Goal: Task Accomplishment & Management: Manage account settings

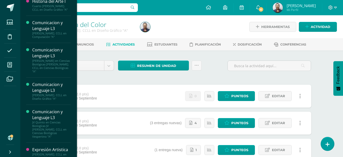
scroll to position [137, 0]
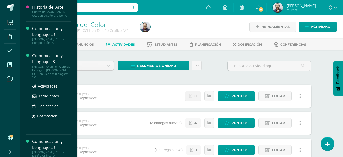
click at [36, 66] on div "[PERSON_NAME] en Ciencias Biológicas [PERSON_NAME]. CCLL en Ciencias Biológicas…" at bounding box center [51, 72] width 39 height 14
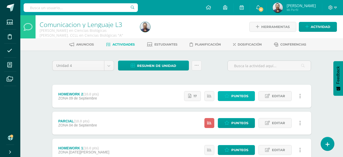
click at [242, 97] on span "Punteos" at bounding box center [239, 95] width 17 height 9
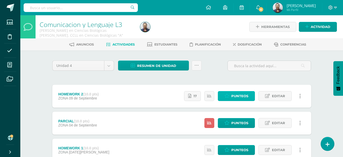
click at [229, 97] on icon at bounding box center [227, 96] width 5 height 4
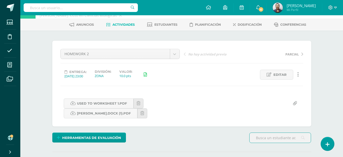
scroll to position [8, 0]
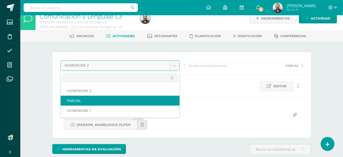
select select "/dashboard/teacher/grade-activity/123816/"
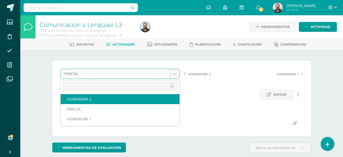
select select "/dashboard/teacher/grade-activity/123599/"
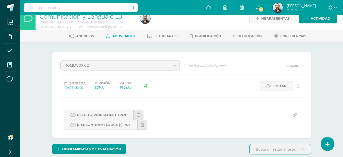
scroll to position [145, 0]
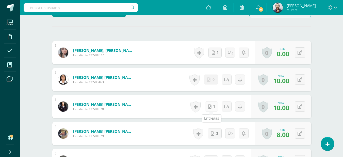
click at [213, 104] on link "1" at bounding box center [211, 106] width 13 height 10
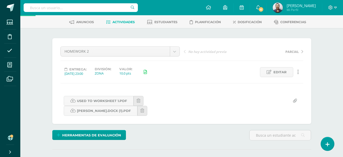
scroll to position [159, 0]
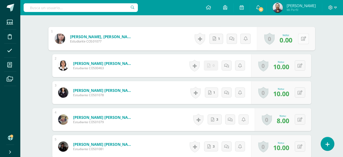
click at [301, 40] on icon at bounding box center [303, 38] width 5 height 4
type input "10"
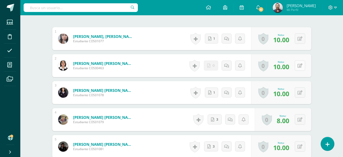
click at [302, 65] on icon at bounding box center [300, 66] width 5 height 4
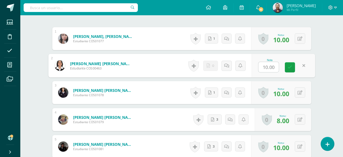
type input "0"
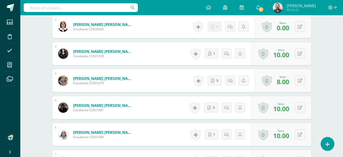
scroll to position [203, 0]
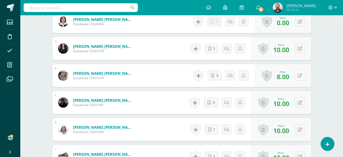
click at [298, 76] on button at bounding box center [300, 75] width 10 height 10
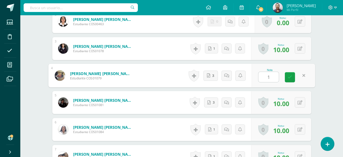
type input "10"
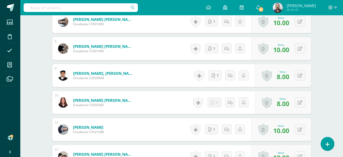
scroll to position [339, 0]
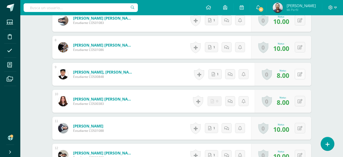
click at [301, 72] on icon at bounding box center [300, 74] width 5 height 4
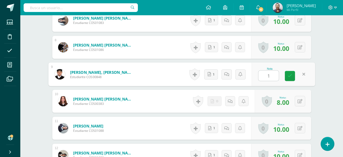
type input "10"
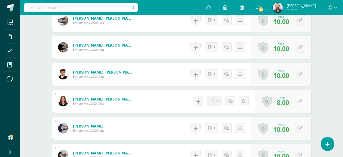
click at [301, 100] on icon at bounding box center [300, 101] width 5 height 4
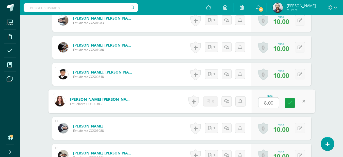
type input "0"
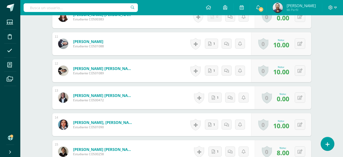
scroll to position [425, 0]
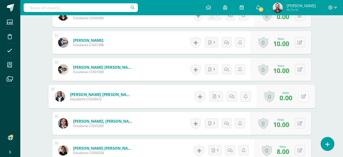
click at [300, 96] on button at bounding box center [303, 96] width 11 height 11
type input "10"
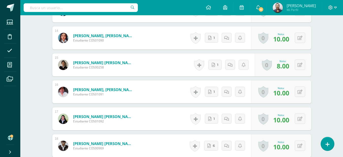
scroll to position [515, 0]
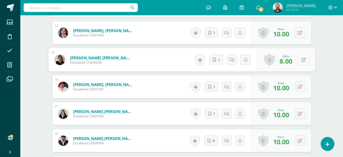
click at [301, 59] on icon at bounding box center [303, 59] width 5 height 4
type input "10"
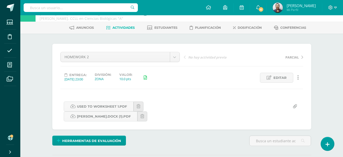
scroll to position [0, 0]
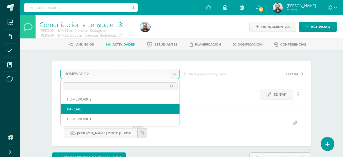
select select "/dashboard/teacher/grade-activity/123816/"
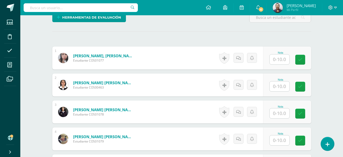
scroll to position [137, 0]
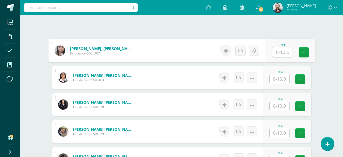
click at [280, 55] on input "text" at bounding box center [282, 52] width 20 height 10
type input "0"
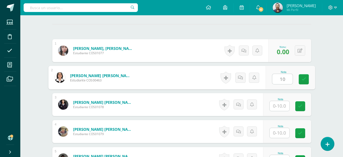
type input "10"
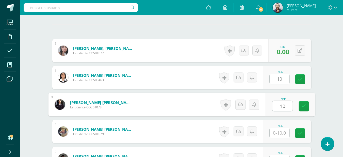
type input "10"
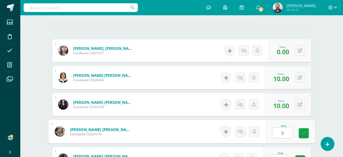
type input "8"
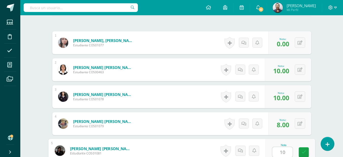
type input "10"
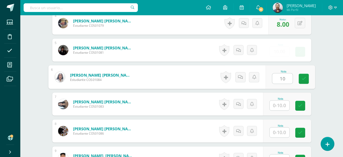
type input "10"
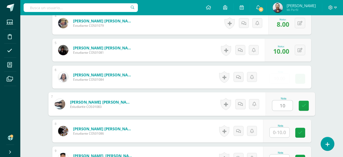
type input "10"
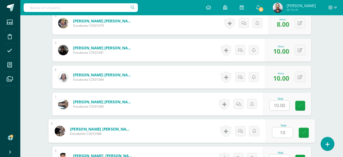
type input "10"
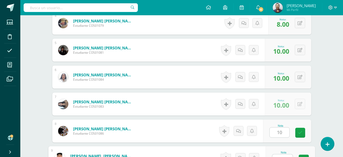
scroll to position [253, 0]
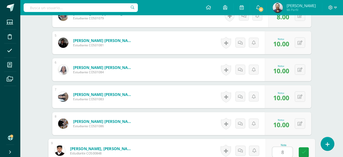
type input "8"
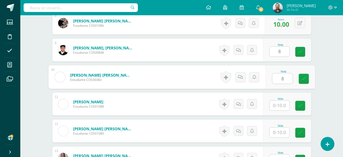
type input "8"
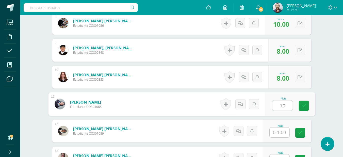
type input "10"
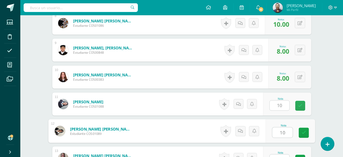
type input "10"
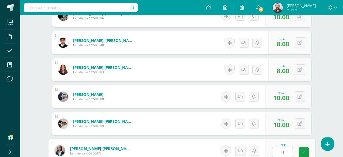
type input "0"
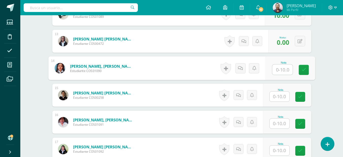
scroll to position [484, 0]
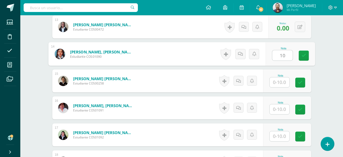
type input "10"
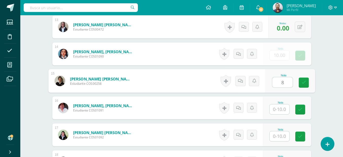
type input "8"
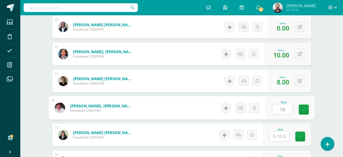
type input "10"
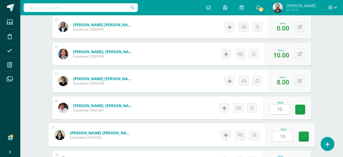
type input "10"
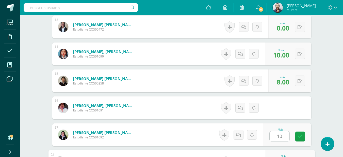
scroll to position [569, 0]
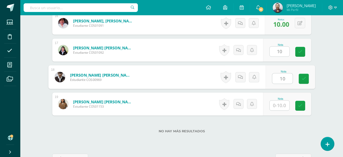
type input "10"
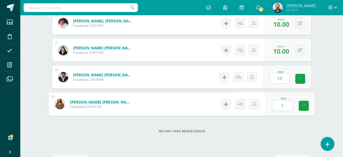
type input "10"
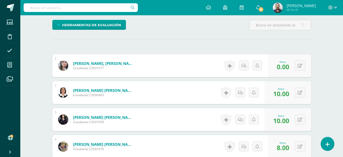
scroll to position [0, 0]
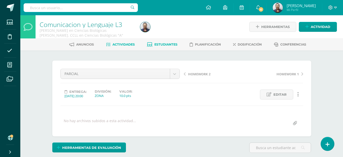
click at [169, 46] on span "Estudiantes" at bounding box center [165, 44] width 23 height 4
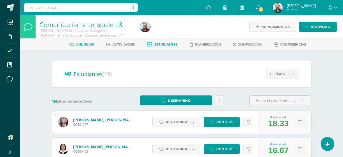
click at [82, 44] on span "Anuncios" at bounding box center [85, 44] width 18 height 4
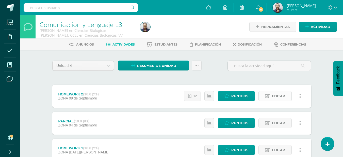
click at [281, 94] on span "Editar" at bounding box center [278, 95] width 13 height 9
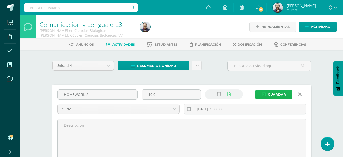
click at [285, 95] on span "Guardar" at bounding box center [277, 94] width 18 height 9
click at [275, 93] on span "Guardar" at bounding box center [277, 94] width 18 height 9
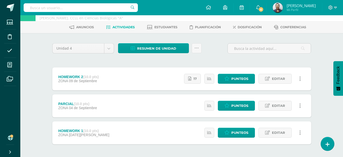
scroll to position [18, 0]
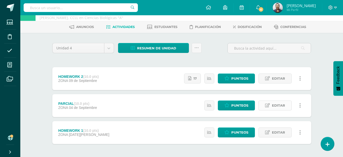
click at [281, 107] on span "Editar" at bounding box center [278, 105] width 13 height 9
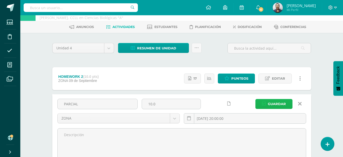
click at [273, 106] on span "Guardar" at bounding box center [277, 103] width 18 height 9
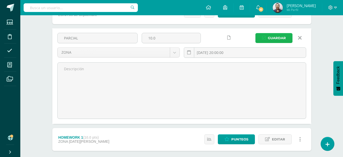
scroll to position [84, 0]
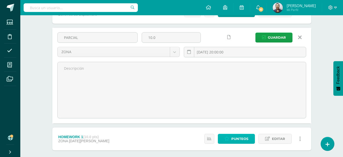
click at [226, 140] on icon at bounding box center [227, 138] width 5 height 4
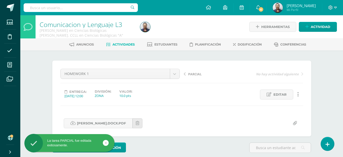
scroll to position [0, 0]
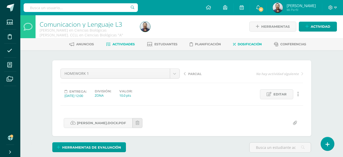
click at [249, 42] on link "Dosificación" at bounding box center [247, 44] width 29 height 8
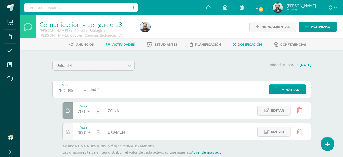
click at [118, 42] on link "Actividades" at bounding box center [120, 44] width 29 height 8
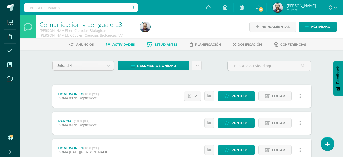
click at [164, 43] on span "Estudiantes" at bounding box center [165, 44] width 23 height 4
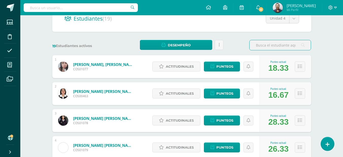
scroll to position [57, 0]
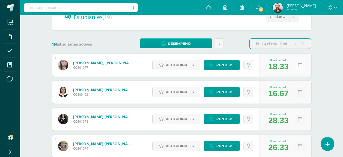
click at [298, 67] on icon at bounding box center [300, 65] width 4 height 4
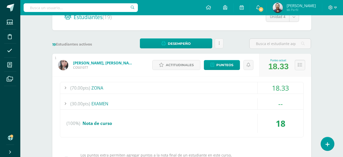
click at [89, 88] on span "(70.00pts)" at bounding box center [80, 87] width 20 height 11
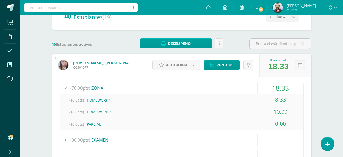
scroll to position [0, 0]
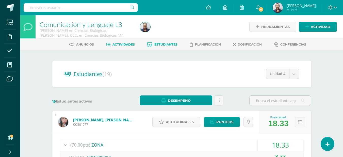
click at [118, 45] on span "Actividades" at bounding box center [124, 44] width 22 height 4
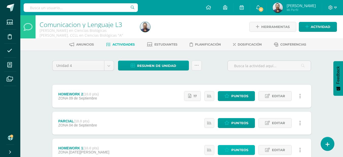
click at [244, 151] on span "Punteos" at bounding box center [239, 149] width 17 height 9
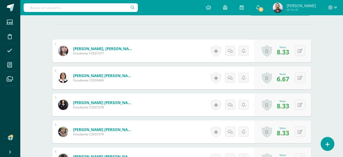
scroll to position [137, 0]
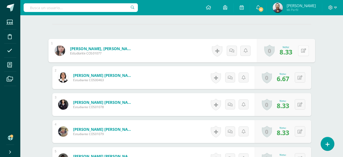
click at [300, 51] on button at bounding box center [303, 50] width 11 height 11
type input "10"
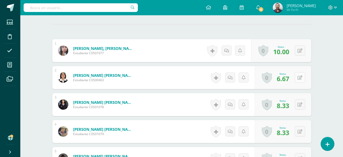
click at [300, 80] on button at bounding box center [300, 77] width 10 height 10
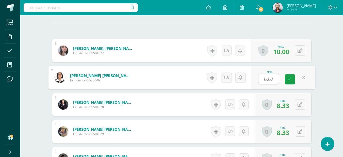
type input "8"
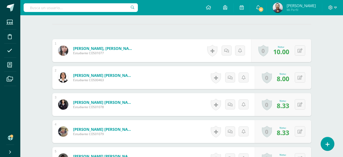
click at [304, 99] on div "0 Logros Logros obtenidos Aún no hay logros agregados Nota: 8.33" at bounding box center [283, 104] width 57 height 23
click at [302, 106] on icon at bounding box center [300, 104] width 5 height 4
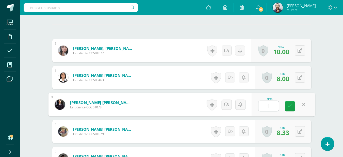
type input "10"
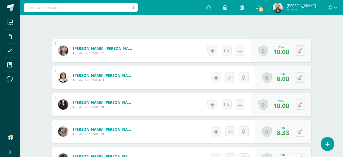
click at [302, 129] on icon at bounding box center [300, 131] width 5 height 4
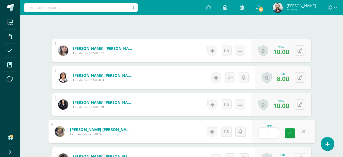
type input "10"
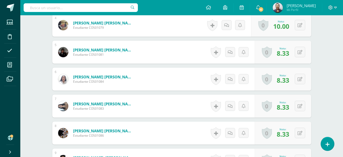
scroll to position [253, 0]
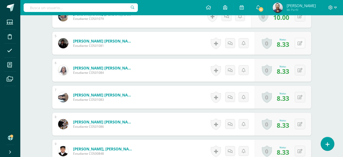
click at [300, 44] on button at bounding box center [300, 43] width 10 height 10
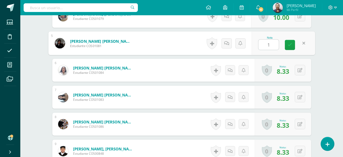
type input "10"
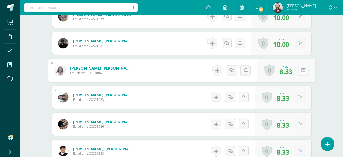
click at [302, 70] on button at bounding box center [303, 70] width 11 height 11
type input "10"
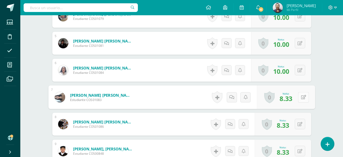
click at [301, 93] on button at bounding box center [303, 97] width 11 height 11
type input "10"
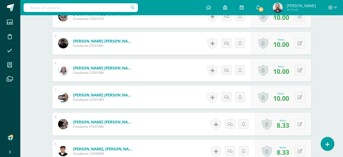
click at [300, 123] on button at bounding box center [300, 124] width 10 height 10
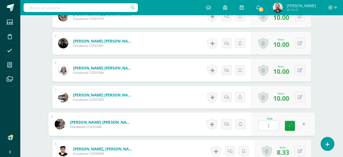
type input "10"
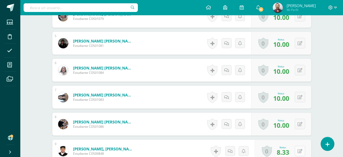
click at [300, 155] on button at bounding box center [300, 151] width 10 height 10
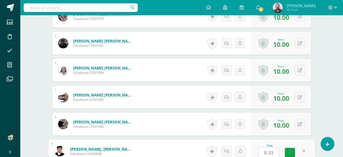
scroll to position [253, 0]
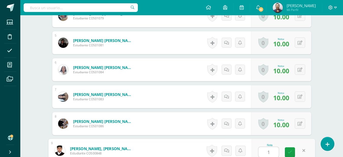
type input "10"
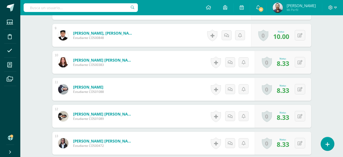
scroll to position [371, 0]
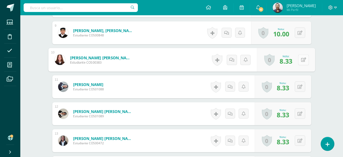
click at [301, 58] on icon at bounding box center [303, 59] width 5 height 4
type input "10"
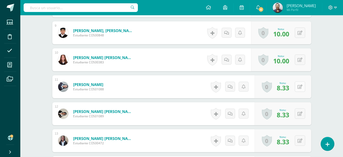
click at [301, 85] on icon at bounding box center [300, 87] width 5 height 4
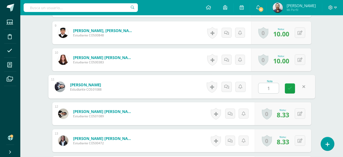
type input "10"
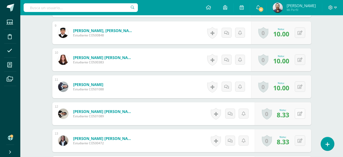
click at [303, 113] on button at bounding box center [300, 113] width 10 height 10
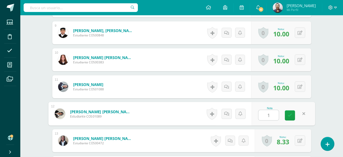
type input "10"
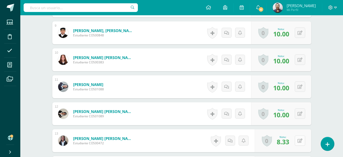
click at [299, 139] on button at bounding box center [300, 140] width 10 height 10
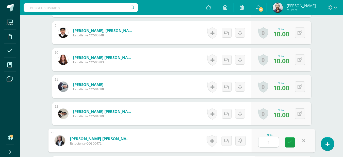
type input "10"
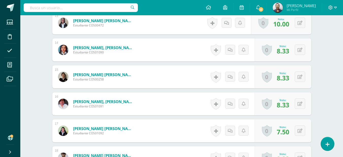
scroll to position [484, 0]
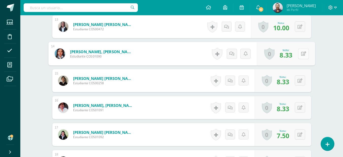
click at [301, 49] on button at bounding box center [303, 53] width 11 height 11
type input "10"
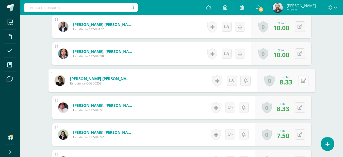
click at [304, 81] on button at bounding box center [303, 80] width 11 height 11
type input "10"
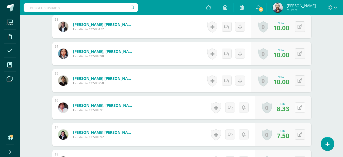
click at [301, 108] on icon at bounding box center [300, 107] width 5 height 4
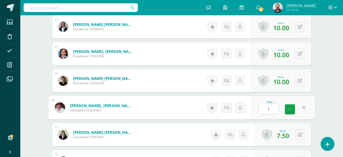
type input "10"
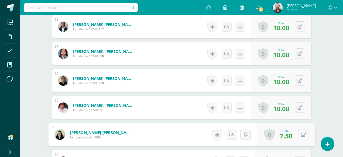
click at [298, 134] on div "0 Logros Logros obtenidos Aún no hay logros agregados Nota: 7.50" at bounding box center [286, 135] width 58 height 24
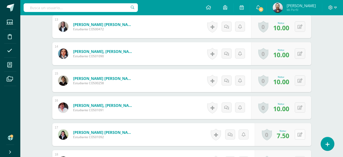
click at [298, 134] on div "0 Logros Logros obtenidos Aún no hay logros agregados Nota: 7.50" at bounding box center [283, 134] width 57 height 23
click at [299, 135] on button at bounding box center [300, 134] width 10 height 10
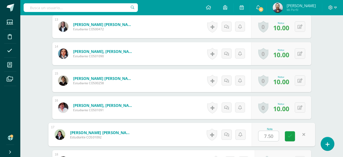
type input "9"
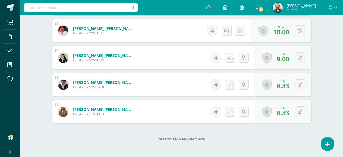
scroll to position [584, 0]
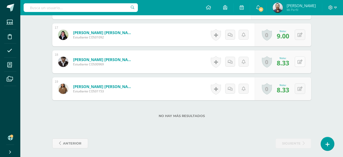
click at [300, 64] on button at bounding box center [300, 61] width 10 height 10
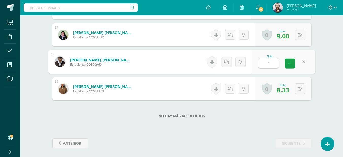
type input "10"
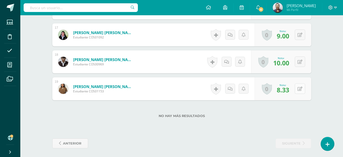
click at [302, 91] on button at bounding box center [300, 88] width 10 height 10
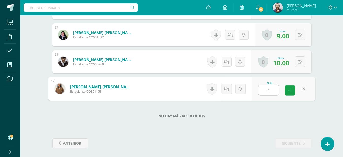
type input "10"
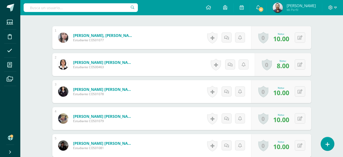
scroll to position [0, 0]
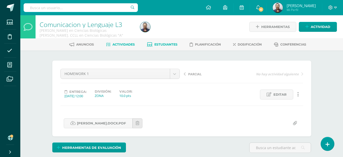
click at [172, 44] on span "Estudiantes" at bounding box center [165, 44] width 23 height 4
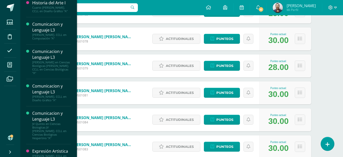
scroll to position [143, 0]
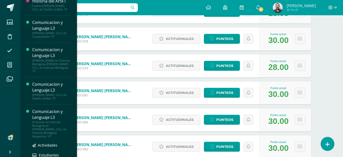
click at [52, 118] on div "Comunicacion y Lenguaje L3" at bounding box center [51, 114] width 39 height 12
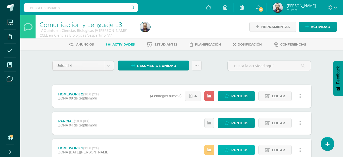
click at [247, 147] on span "Punteos" at bounding box center [239, 149] width 17 height 9
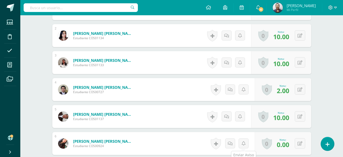
scroll to position [42, 0]
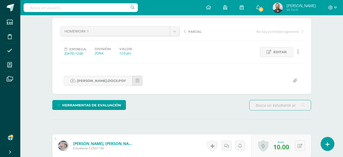
click at [146, 25] on div "HOMEWORK 1 HOMEWORK 2 PARCIAL HOMEWORK 1 PARCIAL No hay actividad siguiente Ent…" at bounding box center [181, 56] width 259 height 76
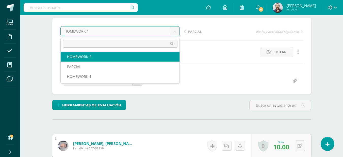
select select "/dashboard/teacher/grade-activity/123598/"
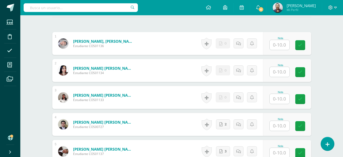
scroll to position [145, 0]
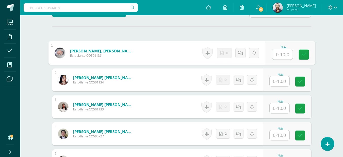
click at [281, 53] on input "text" at bounding box center [282, 54] width 20 height 10
type input "0"
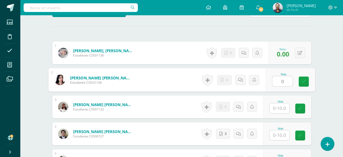
type input "0"
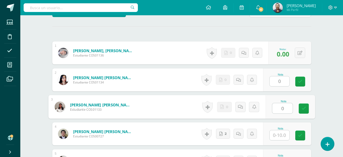
type input "0"
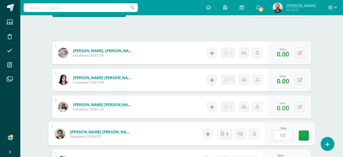
type input "10"
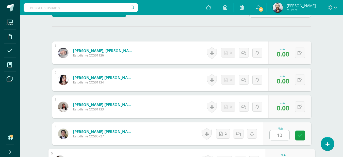
scroll to position [229, 0]
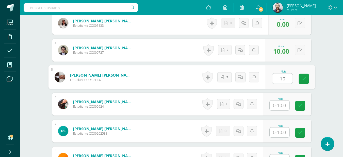
type input "10"
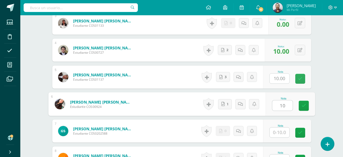
type input "10"
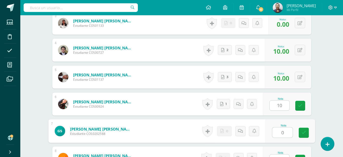
type input "0"
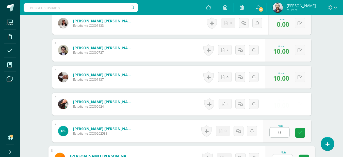
scroll to position [236, 0]
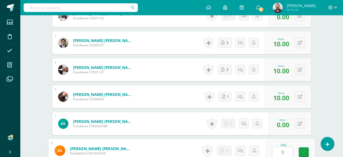
type input "0"
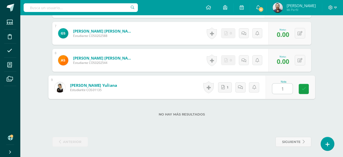
type input "10"
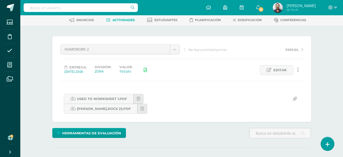
scroll to position [0, 0]
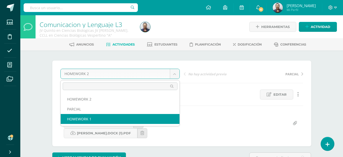
select select "/dashboard/teacher/grade-activity/123226/"
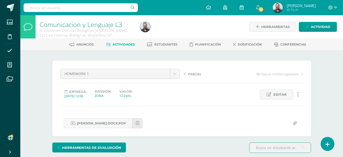
click at [127, 81] on div "HOMEWORK 1 HOMEWORK 2 PARCIAL HOMEWORK 1" at bounding box center [119, 76] width 123 height 14
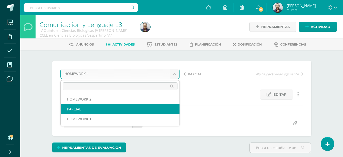
select select "/dashboard/teacher/grade-activity/123815/"
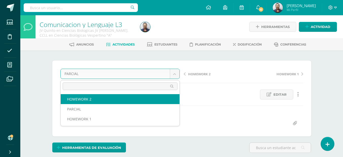
select select "/dashboard/teacher/grade-activity/123598/"
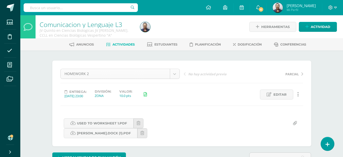
type input "-"
click at [152, 74] on body "Estudiantes Disciplina Asistencia Mis cursos Archivos Soporte Ayuda Reportar un…" at bounding box center [171, 121] width 343 height 243
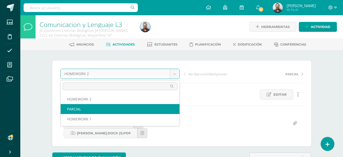
select select "/dashboard/teacher/grade-activity/123815/"
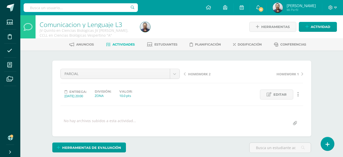
click at [178, 65] on div "PARCIAL HOMEWORK 2 PARCIAL HOMEWORK 1 HOMEWORK 2 HOMEWORK 1 Entrega: [DATE] 20:…" at bounding box center [181, 98] width 259 height 76
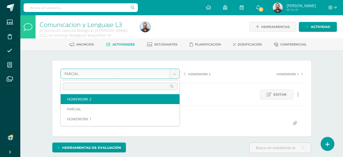
select select "/dashboard/teacher/grade-activity/123598/"
